Goal: Use online tool/utility: Utilize a website feature to perform a specific function

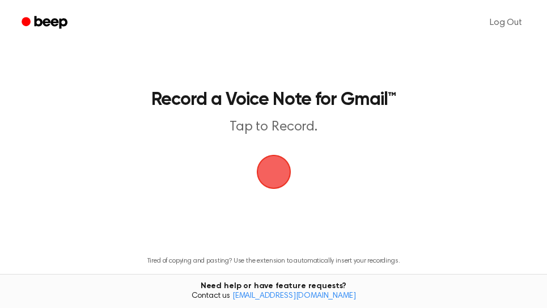
drag, startPoint x: 0, startPoint y: 0, endPoint x: 269, endPoint y: 168, distance: 316.9
click at [269, 169] on span "button" at bounding box center [274, 172] width 32 height 32
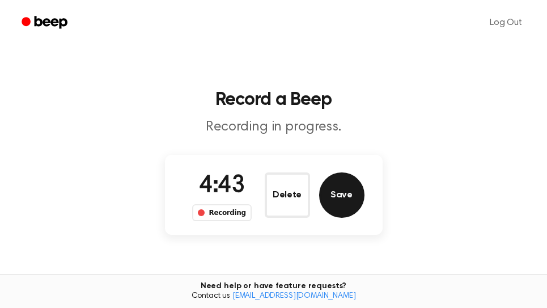
click at [342, 194] on button "Save" at bounding box center [341, 194] width 45 height 45
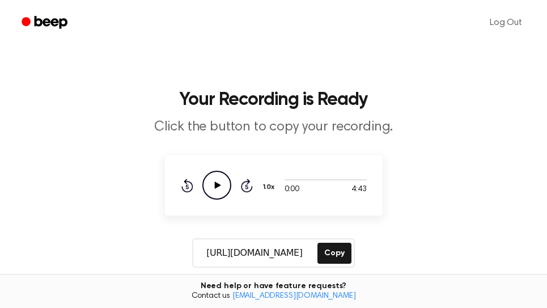
drag, startPoint x: 327, startPoint y: 252, endPoint x: 334, endPoint y: 218, distance: 34.8
click at [328, 251] on button "Copy" at bounding box center [333, 253] width 33 height 21
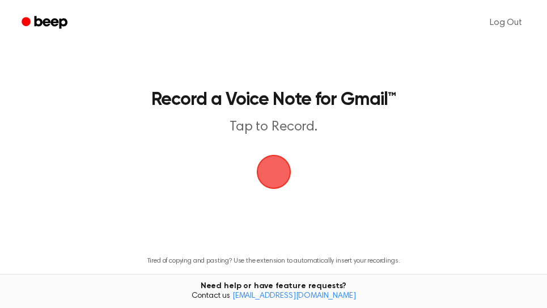
click at [287, 180] on span "button" at bounding box center [273, 172] width 35 height 35
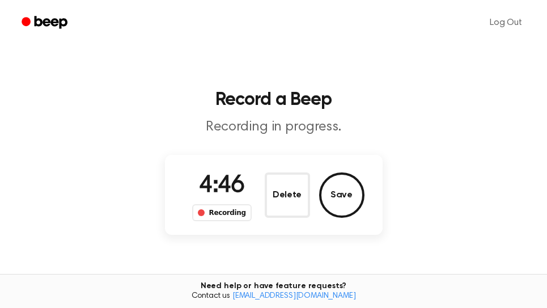
drag, startPoint x: 346, startPoint y: 192, endPoint x: 399, endPoint y: 209, distance: 56.1
click at [346, 192] on button "Save" at bounding box center [341, 194] width 45 height 45
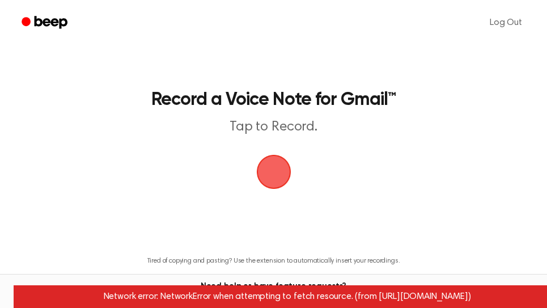
click at [280, 178] on span "button" at bounding box center [274, 172] width 32 height 32
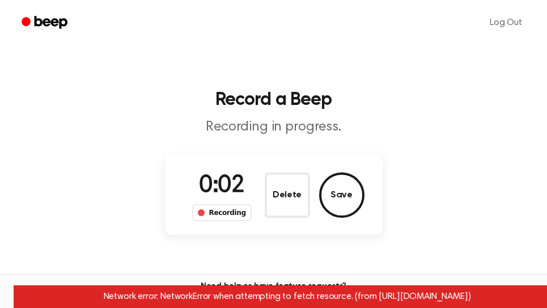
drag, startPoint x: 291, startPoint y: 195, endPoint x: 322, endPoint y: 203, distance: 31.6
click at [293, 194] on button "Delete" at bounding box center [287, 194] width 45 height 45
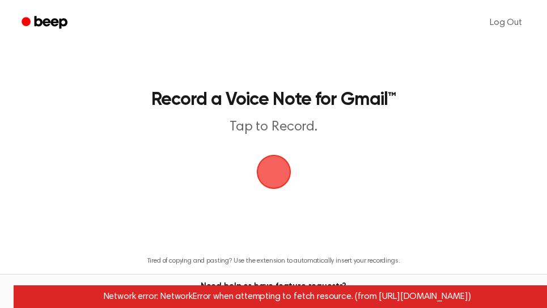
drag, startPoint x: 269, startPoint y: 154, endPoint x: 279, endPoint y: 182, distance: 29.6
click at [279, 182] on span "button" at bounding box center [274, 172] width 32 height 32
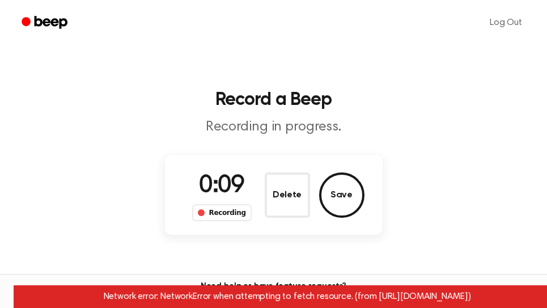
click at [290, 203] on button "Delete" at bounding box center [287, 194] width 45 height 45
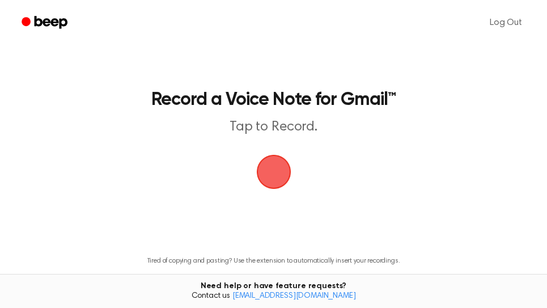
click at [279, 172] on span "button" at bounding box center [274, 172] width 32 height 32
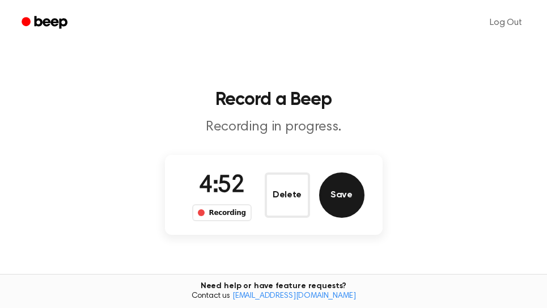
click at [356, 202] on button "Save" at bounding box center [341, 194] width 45 height 45
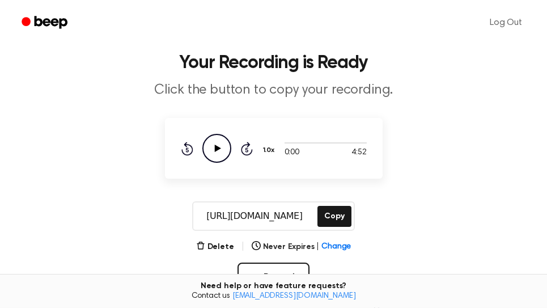
scroll to position [193, 0]
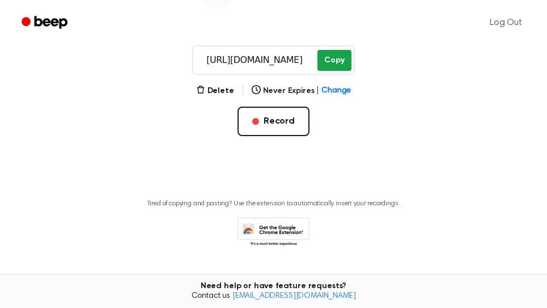
click at [340, 65] on button "Copy" at bounding box center [333, 60] width 33 height 21
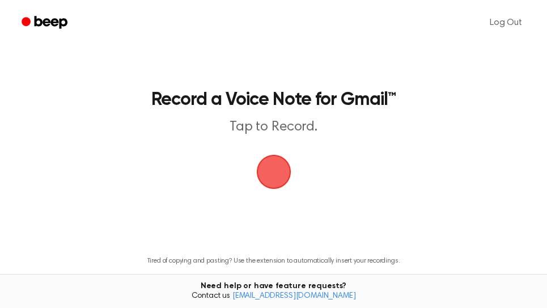
drag, startPoint x: 277, startPoint y: 173, endPoint x: 290, endPoint y: 154, distance: 23.3
click at [277, 172] on span "button" at bounding box center [273, 172] width 37 height 37
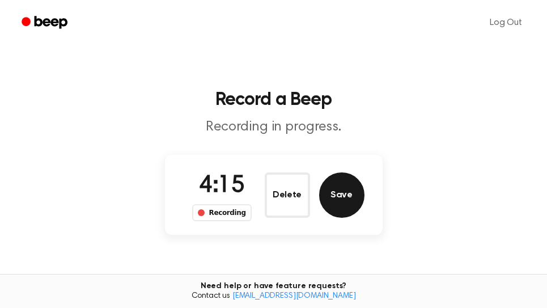
click at [344, 190] on button "Save" at bounding box center [341, 194] width 45 height 45
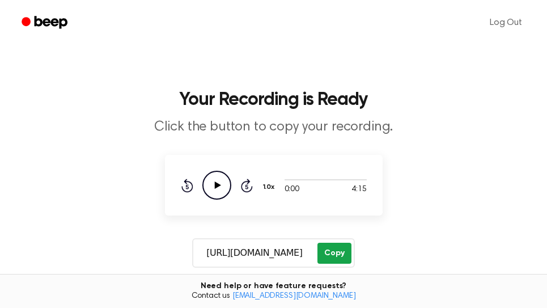
click at [327, 248] on button "Copy" at bounding box center [333, 253] width 33 height 21
